Goal: Complete application form

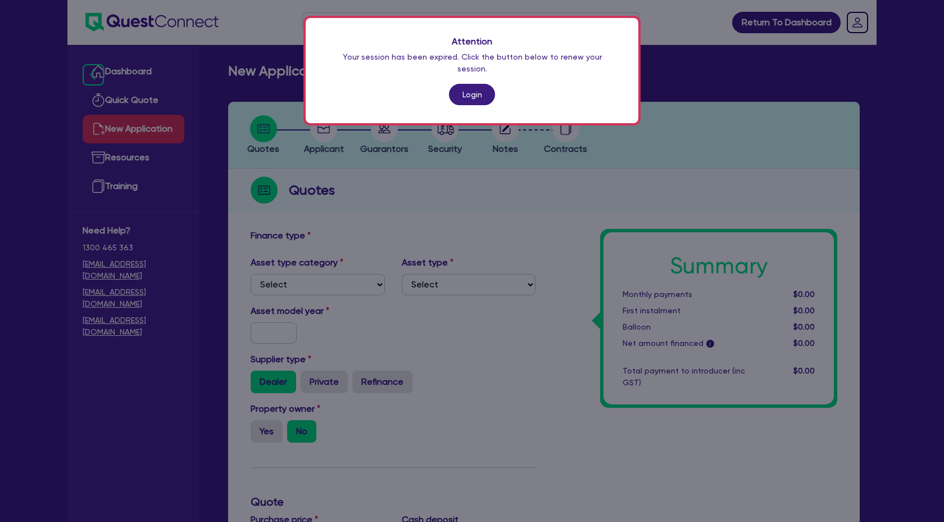
scroll to position [15, 0]
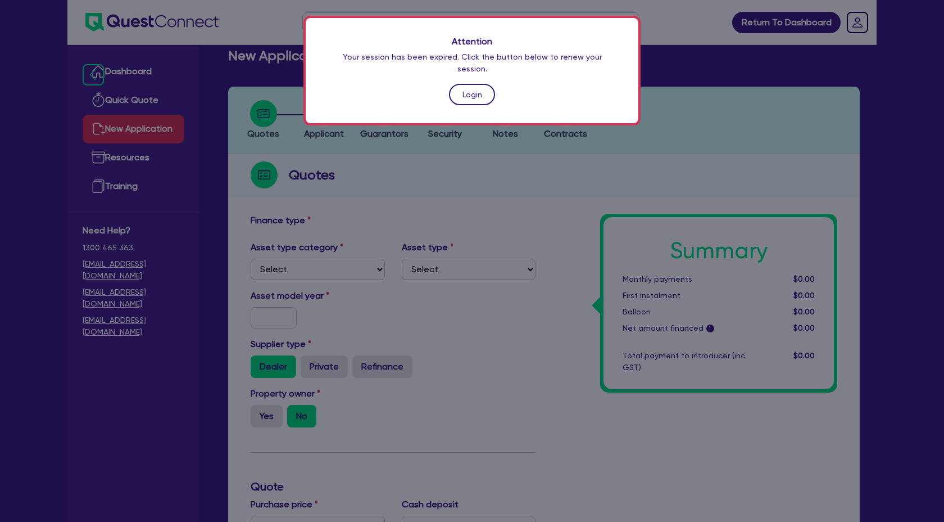
click at [485, 89] on link "Login" at bounding box center [472, 94] width 46 height 21
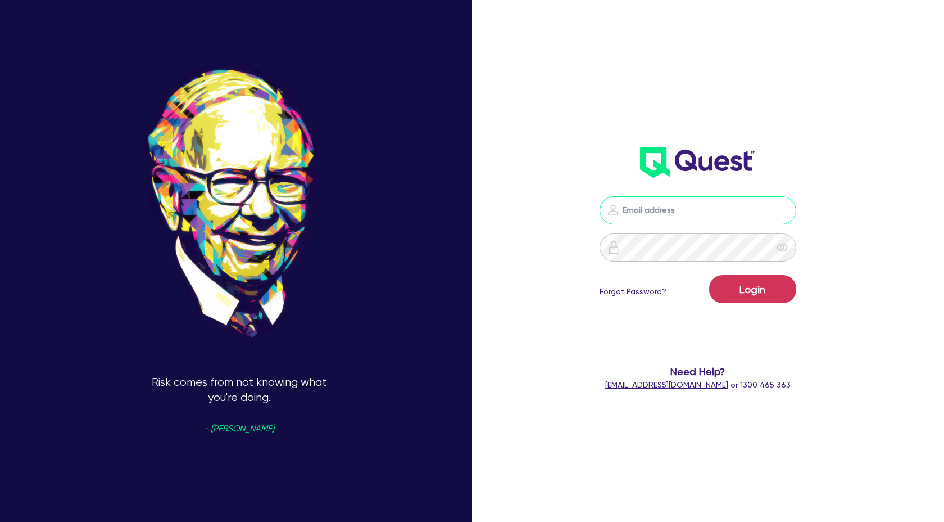
type input "[PERSON_NAME][EMAIL_ADDRESS][DOMAIN_NAME]"
click at [759, 292] on button "Login" at bounding box center [752, 289] width 87 height 28
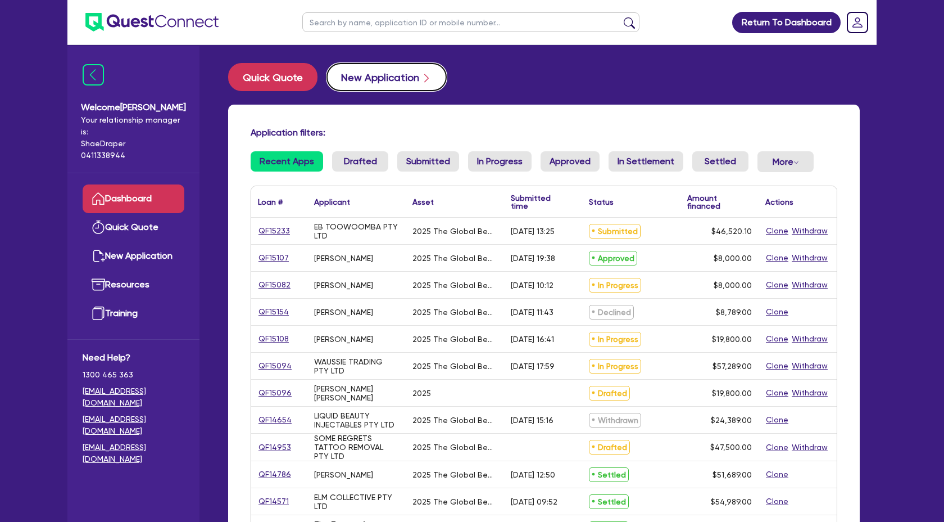
click at [363, 84] on button "New Application" at bounding box center [387, 77] width 120 height 28
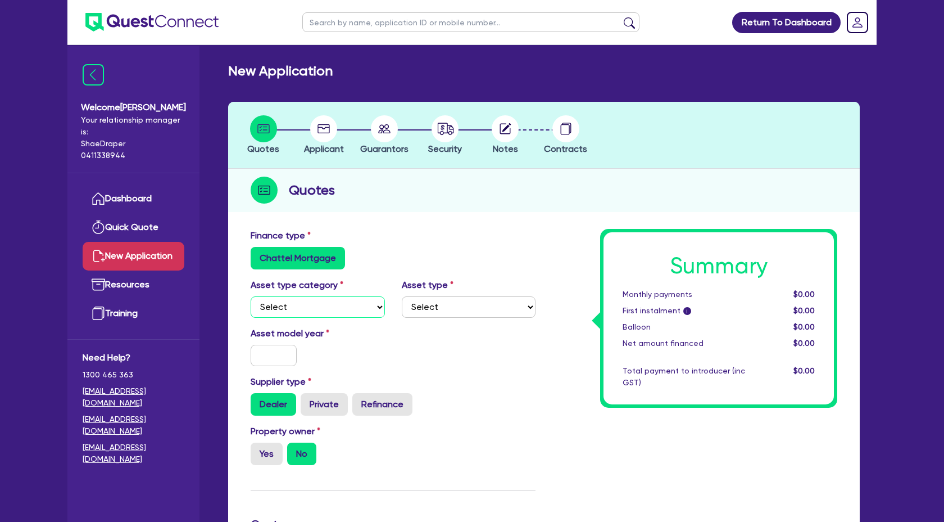
click at [381, 305] on select "Select Cars and light trucks Primary assets Secondary assets Tertiary assets" at bounding box center [318, 306] width 134 height 21
select select "TERTIARY_ASSETS"
click at [251, 296] on select "Select Cars and light trucks Primary assets Secondary assets Tertiary assets" at bounding box center [318, 306] width 134 height 21
click at [454, 306] on select "Select Beauty equipment IT equipment IT software Watercraft Other" at bounding box center [469, 306] width 134 height 21
select select "BEAUTY_EQUIPMENT"
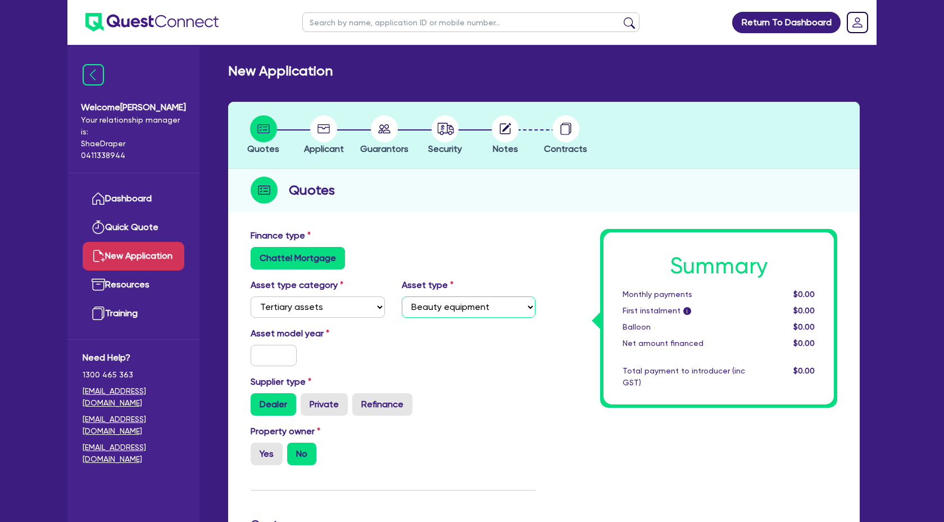
click at [402, 296] on select "Select Beauty equipment IT equipment IT software Watercraft Other" at bounding box center [469, 306] width 134 height 21
click at [261, 357] on input "text" at bounding box center [274, 355] width 46 height 21
